Goal: Transaction & Acquisition: Obtain resource

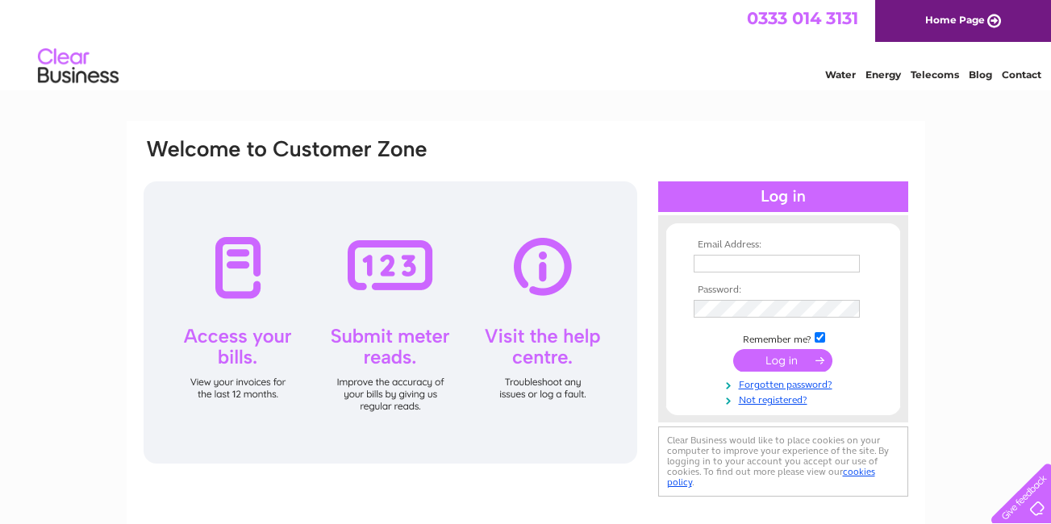
type input "mcneill258@aol.com"
click at [809, 362] on input "submit" at bounding box center [782, 360] width 99 height 23
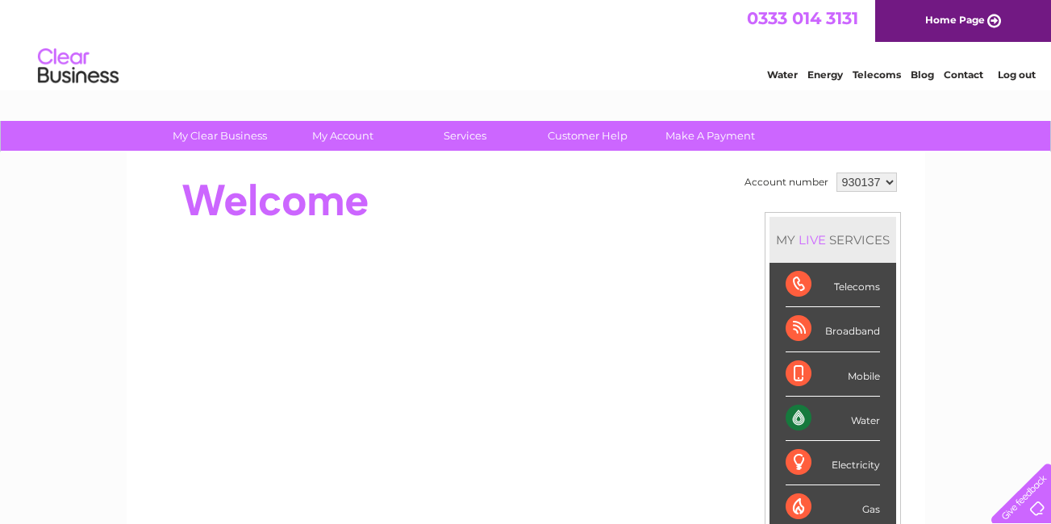
click at [840, 457] on div "Electricity" at bounding box center [833, 463] width 94 height 44
click at [840, 460] on div "Electricity" at bounding box center [833, 463] width 94 height 44
click at [845, 469] on div "Electricity" at bounding box center [833, 463] width 94 height 44
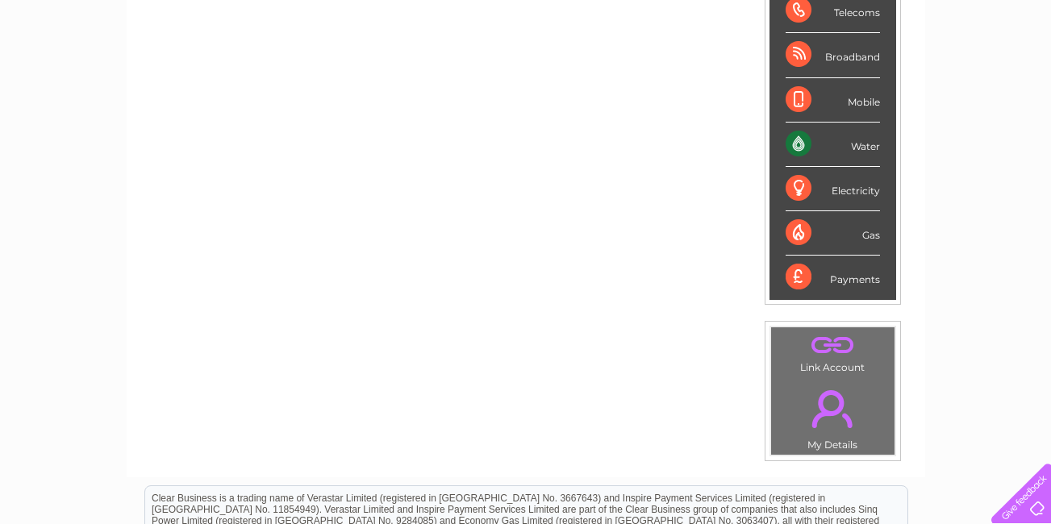
scroll to position [282, 0]
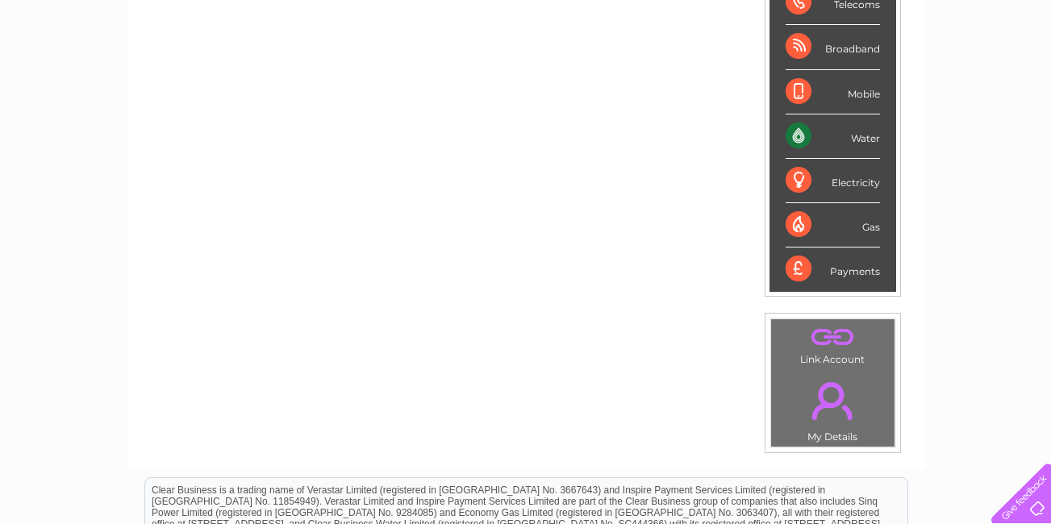
click at [851, 152] on div "Water" at bounding box center [833, 137] width 94 height 44
drag, startPoint x: 851, startPoint y: 152, endPoint x: 911, endPoint y: 175, distance: 64.8
click at [911, 175] on div "Account number 930137 MY LIVE SERVICES Telecoms Broadband Mobile Water Electric…" at bounding box center [526, 169] width 798 height 599
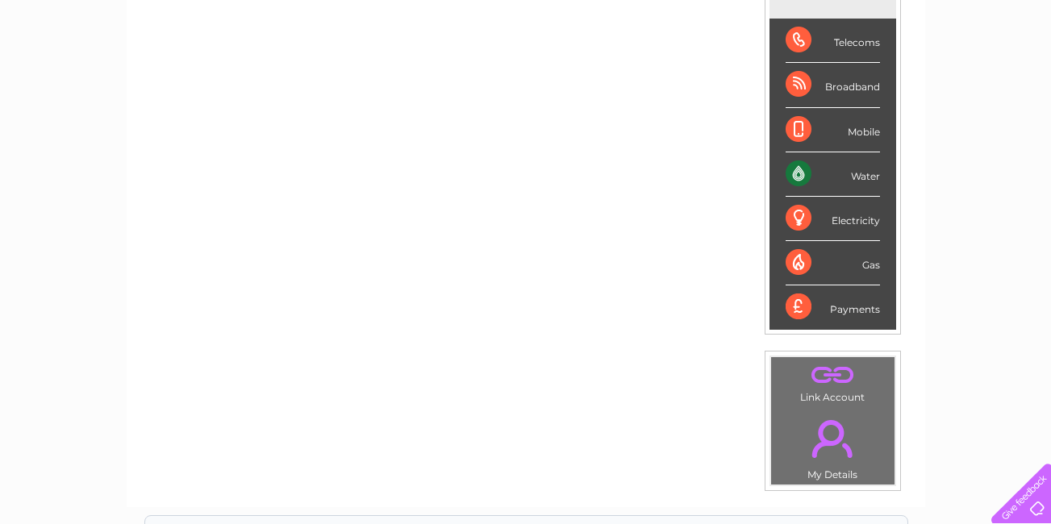
scroll to position [0, 0]
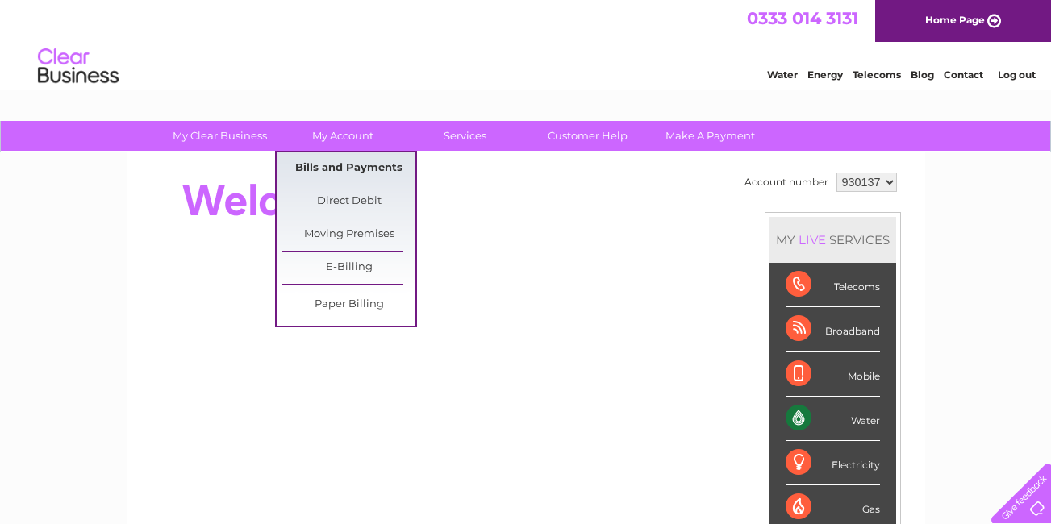
click at [341, 170] on link "Bills and Payments" at bounding box center [348, 168] width 133 height 32
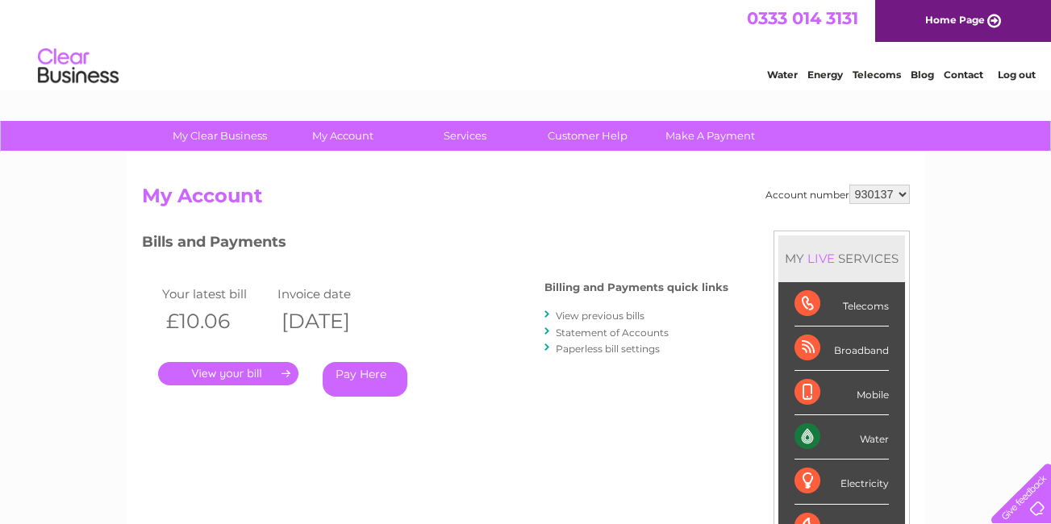
click at [615, 314] on link "View previous bills" at bounding box center [600, 316] width 89 height 12
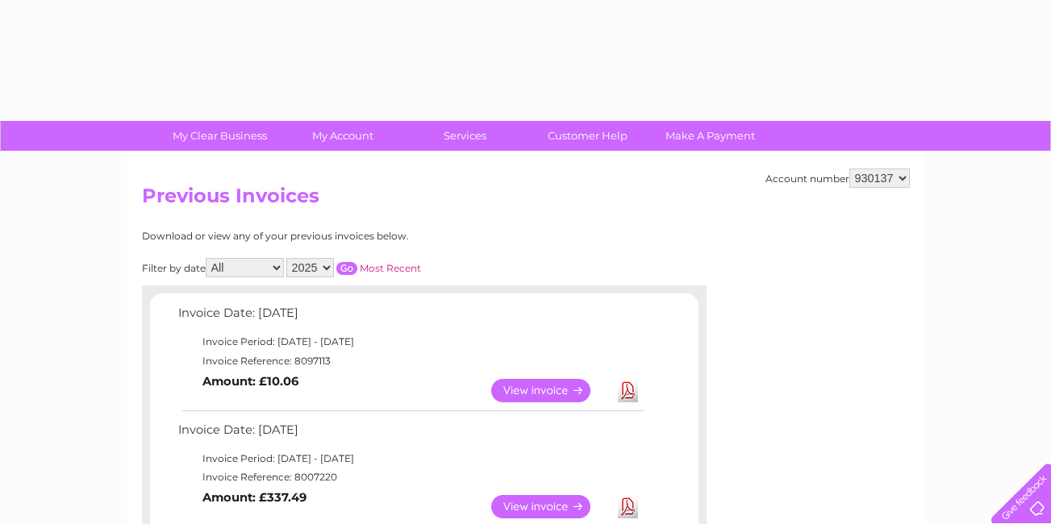
click at [273, 269] on select "All January February March April May June July August September October Novembe…" at bounding box center [245, 267] width 78 height 19
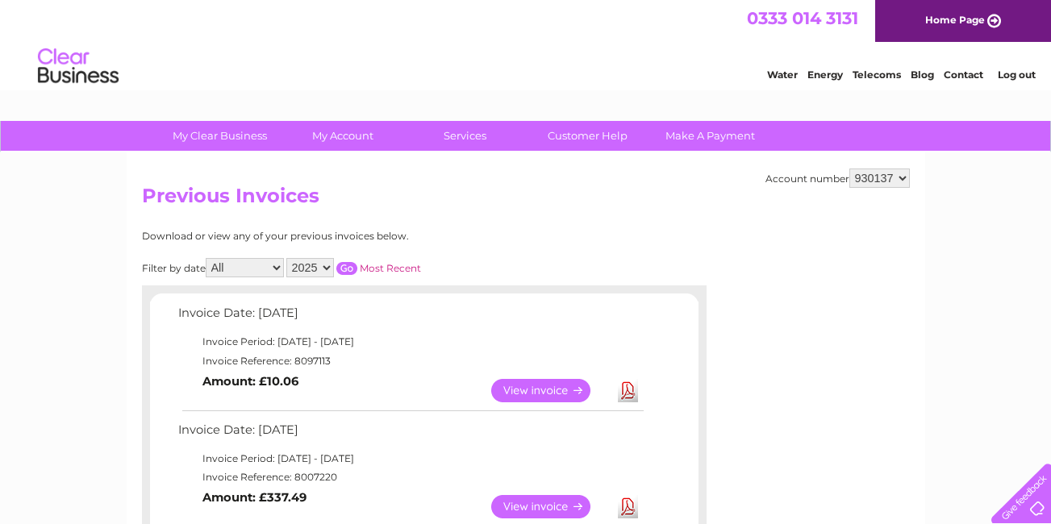
select select "6"
click at [207, 258] on select "All January February March April May June July August September October Novembe…" at bounding box center [245, 267] width 78 height 19
click at [351, 268] on input "button" at bounding box center [346, 268] width 21 height 13
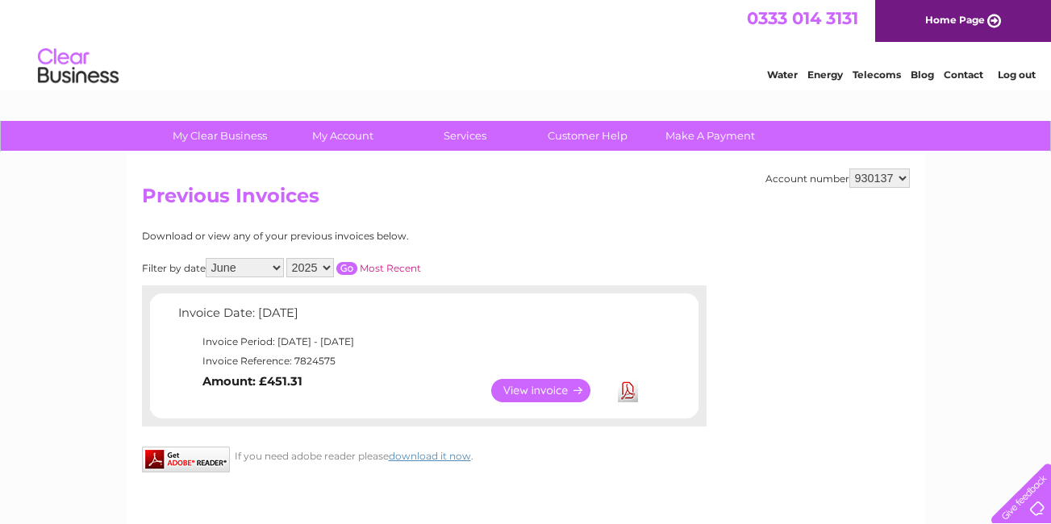
click at [554, 394] on link "View" at bounding box center [550, 390] width 119 height 23
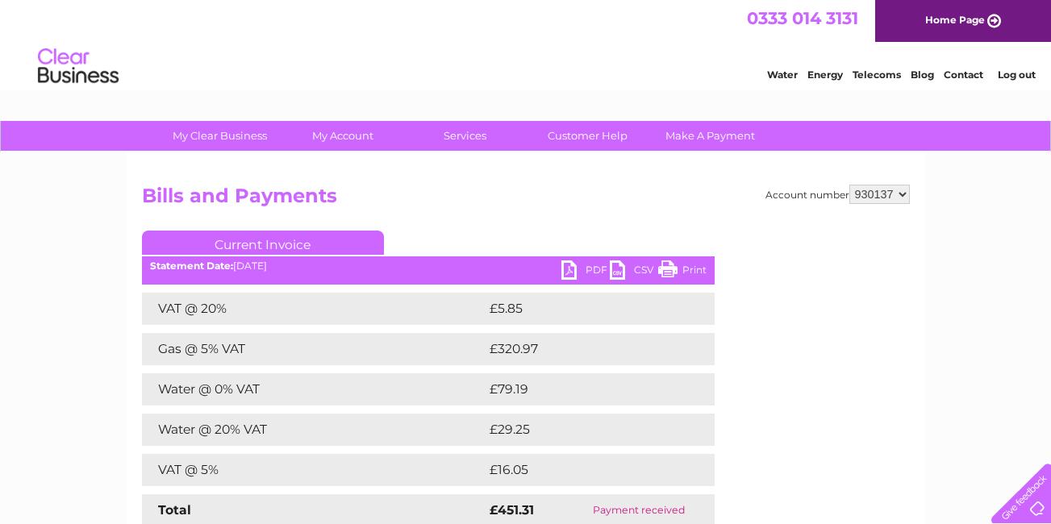
click at [565, 269] on link "PDF" at bounding box center [585, 271] width 48 height 23
click at [673, 272] on link "Print" at bounding box center [682, 271] width 48 height 23
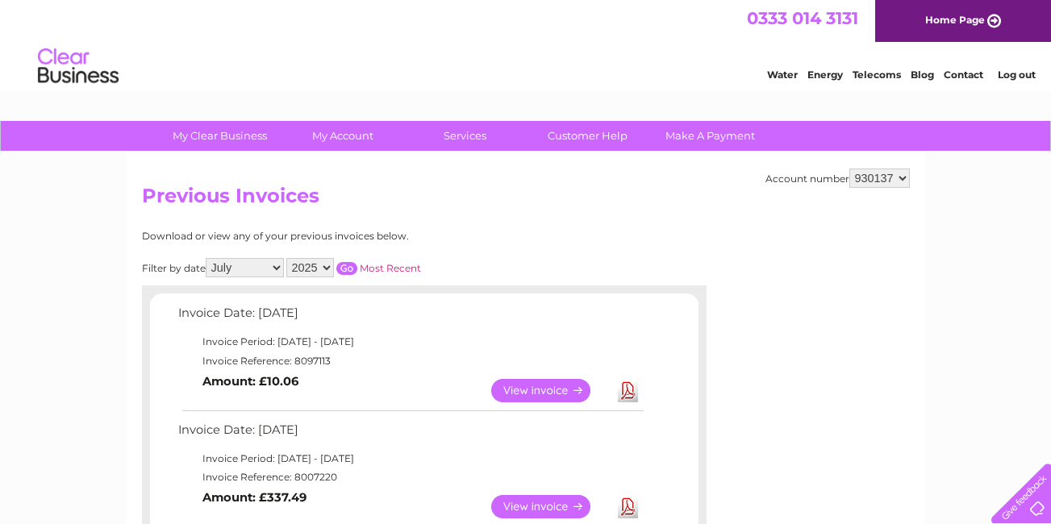
click at [207, 258] on select "All January February March April May June July August September October Novembe…" at bounding box center [245, 267] width 78 height 19
click at [347, 273] on input "button" at bounding box center [346, 268] width 21 height 13
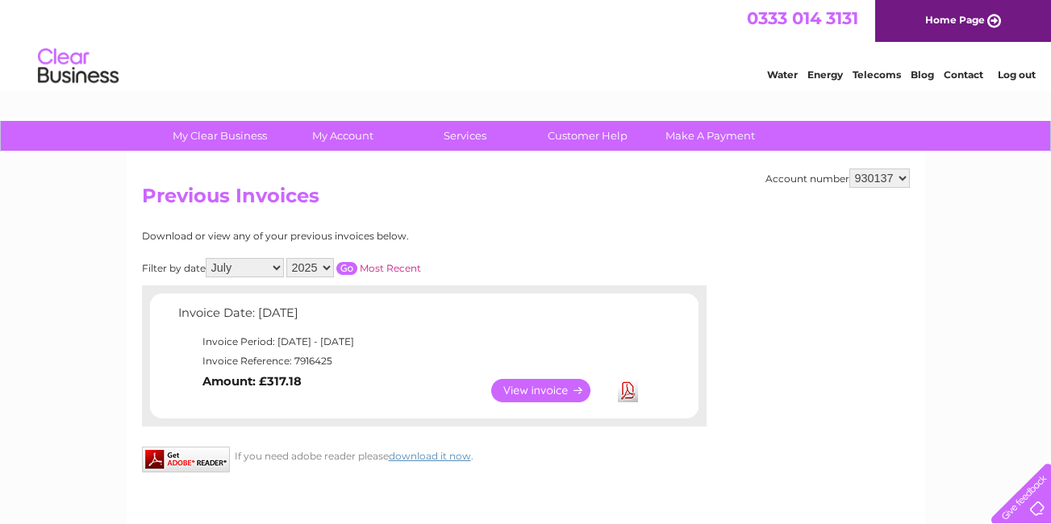
click at [626, 394] on link "Download" at bounding box center [628, 390] width 20 height 23
click at [274, 269] on select "All January February March April May June July August September October Novembe…" at bounding box center [245, 267] width 78 height 19
select select "8"
click at [207, 258] on select "All January February March April May June July August September October Novembe…" at bounding box center [245, 267] width 78 height 19
click at [569, 385] on link "View" at bounding box center [550, 390] width 119 height 23
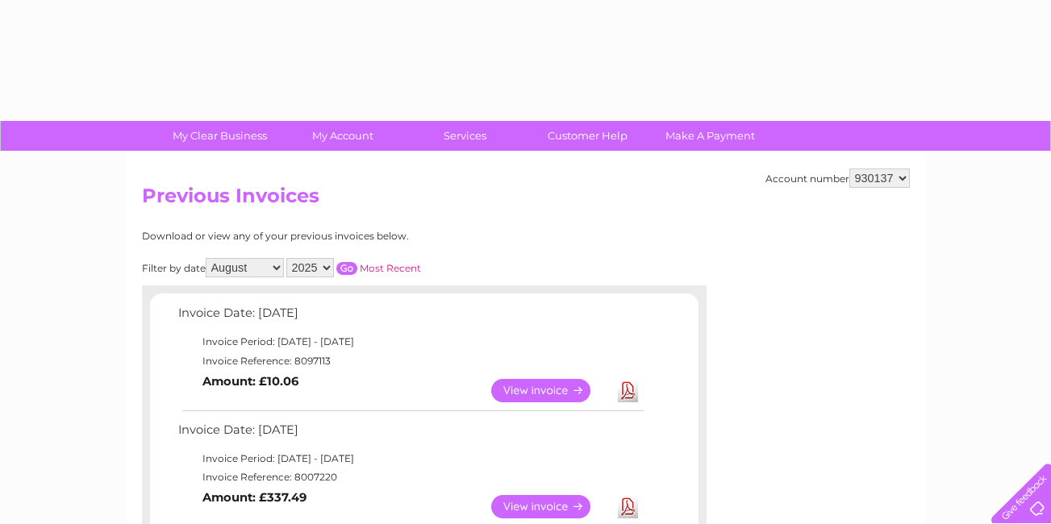
select select "8"
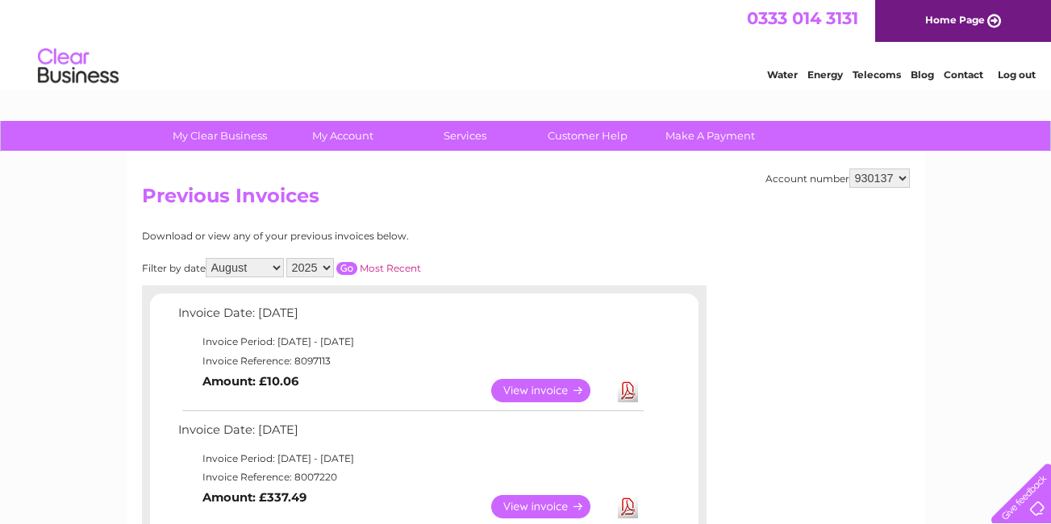
click at [352, 268] on input "button" at bounding box center [346, 268] width 21 height 13
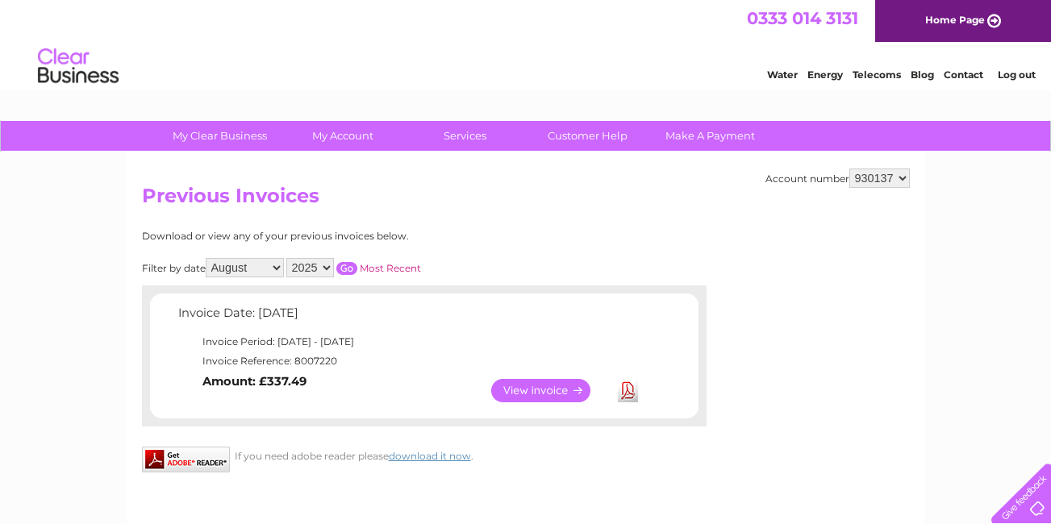
click at [630, 400] on link "Download" at bounding box center [628, 390] width 20 height 23
click at [628, 389] on link "Download" at bounding box center [628, 390] width 20 height 23
